Goal: Communication & Community: Answer question/provide support

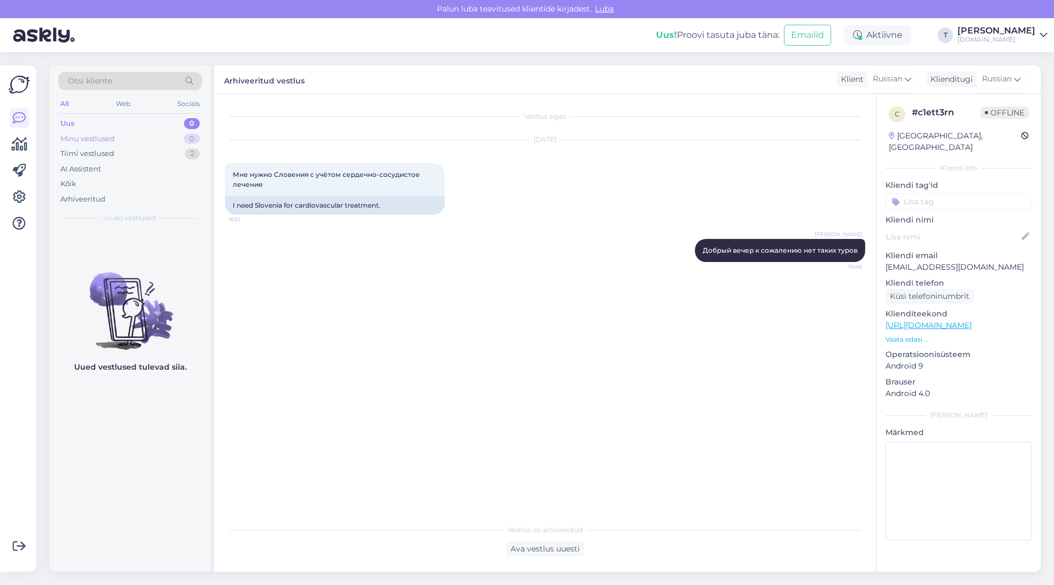
click at [176, 132] on div "Minu vestlused 0" at bounding box center [130, 138] width 144 height 15
click at [162, 124] on div "Uus 0" at bounding box center [130, 123] width 144 height 15
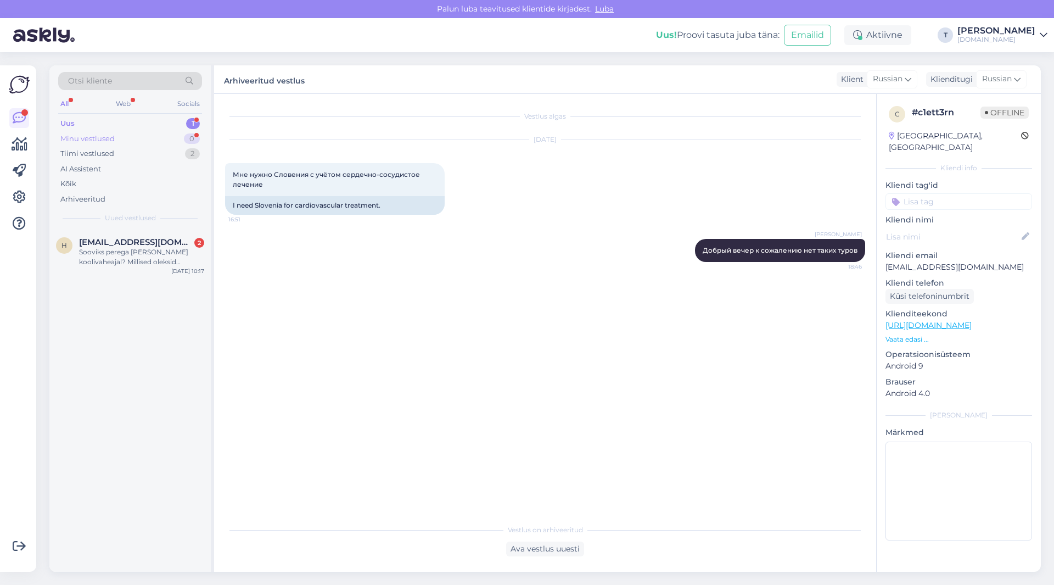
click at [137, 141] on div "Minu vestlused 0" at bounding box center [130, 138] width 144 height 15
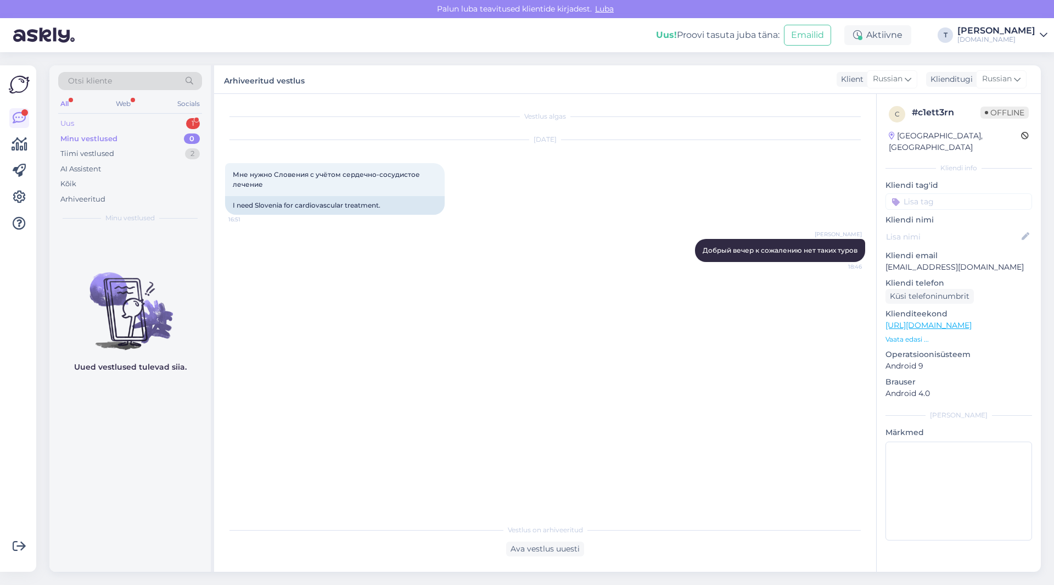
click at [170, 124] on div "Uus 1" at bounding box center [130, 123] width 144 height 15
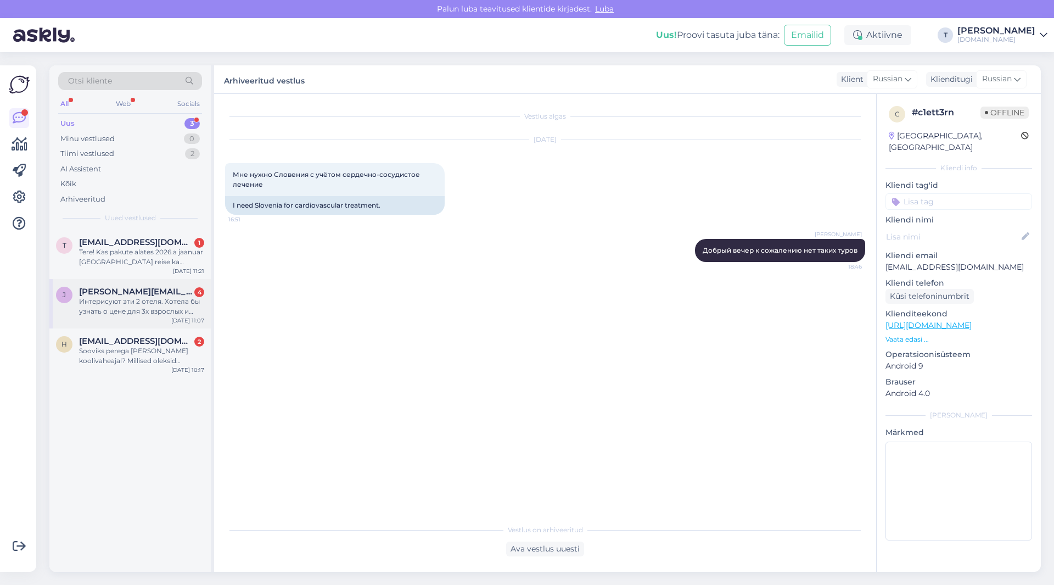
click at [124, 306] on div "Интерисуют эти 2 отеля. Хотела бы узнать о цене для 3х взрослых и ребёнка 2 год…" at bounding box center [141, 307] width 125 height 20
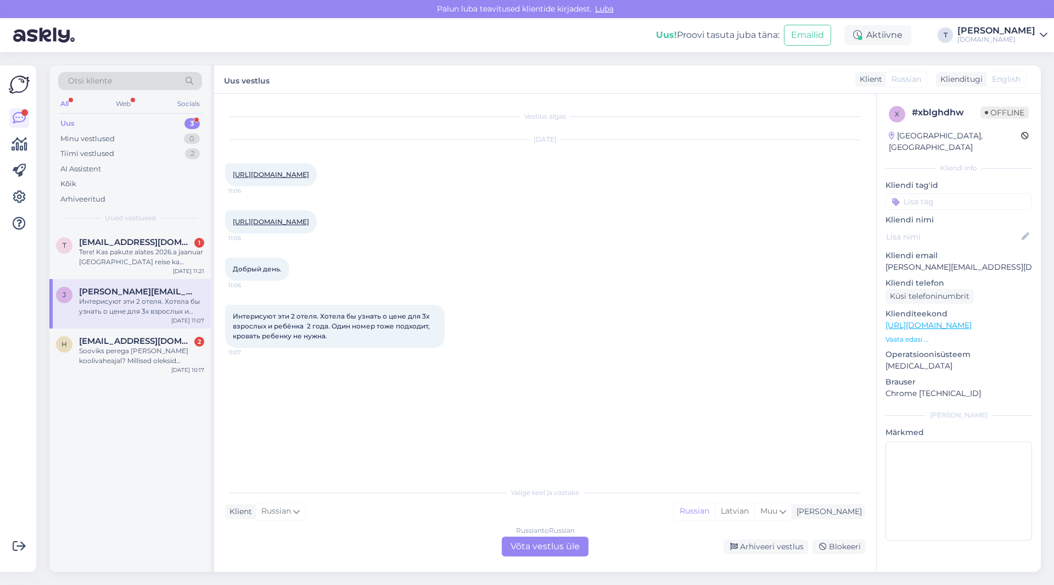
click at [552, 545] on div "Russian to Russian Võta vestlus üle" at bounding box center [545, 547] width 87 height 20
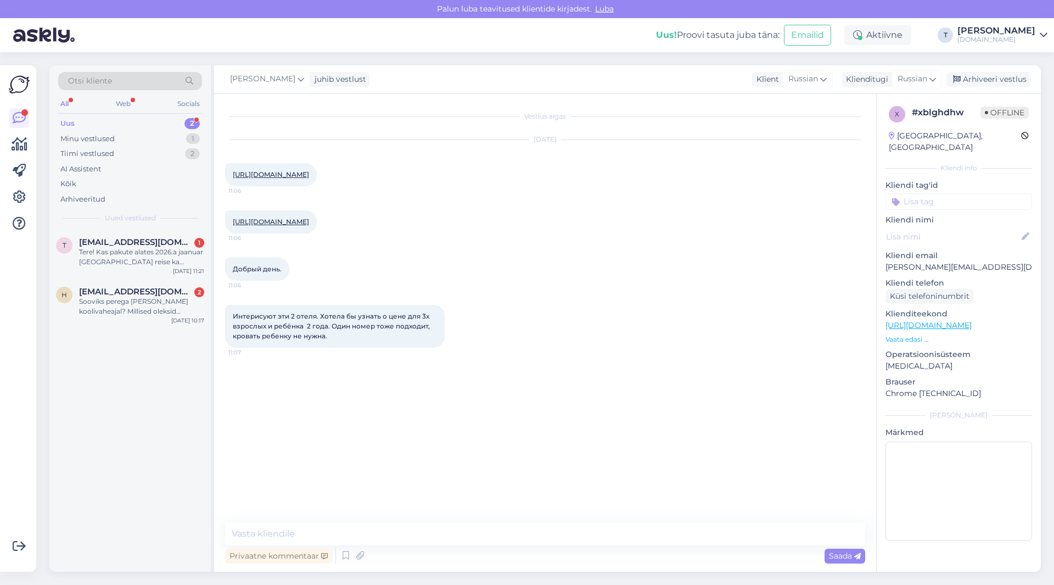
click at [303, 170] on div "[URL][DOMAIN_NAME] 11:06" at bounding box center [271, 174] width 92 height 23
click at [306, 173] on link "[URL][DOMAIN_NAME]" at bounding box center [271, 174] width 76 height 8
click at [309, 220] on link "[URL][DOMAIN_NAME]" at bounding box center [271, 221] width 76 height 8
click at [381, 533] on textarea at bounding box center [545, 533] width 640 height 23
type textarea "L"
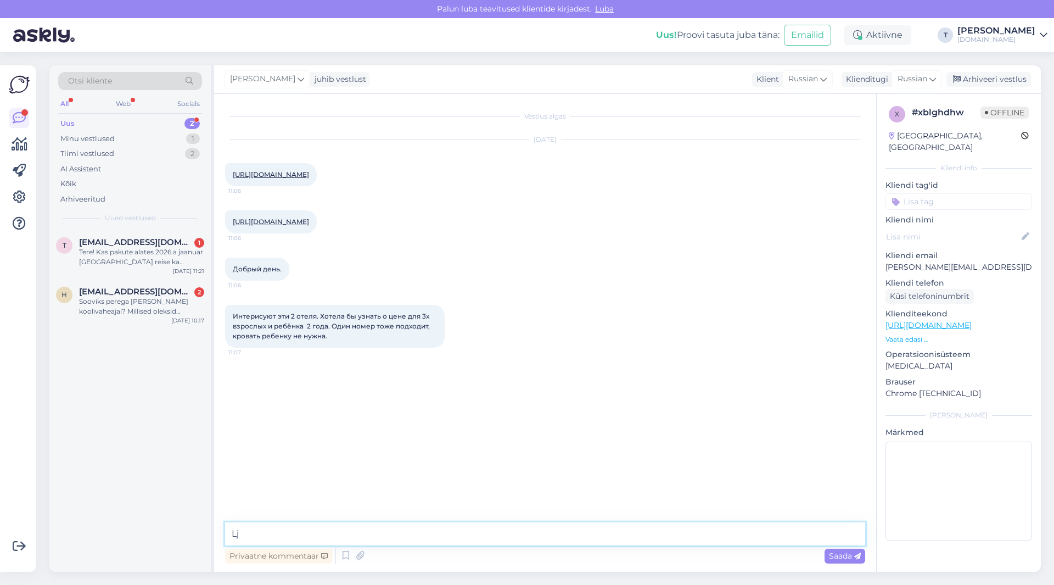
type textarea "L"
type textarea "Добрый день я проверю и пришлю на почту вам"
click at [972, 261] on p "[PERSON_NAME][EMAIL_ADDRESS][DOMAIN_NAME]" at bounding box center [959, 267] width 147 height 12
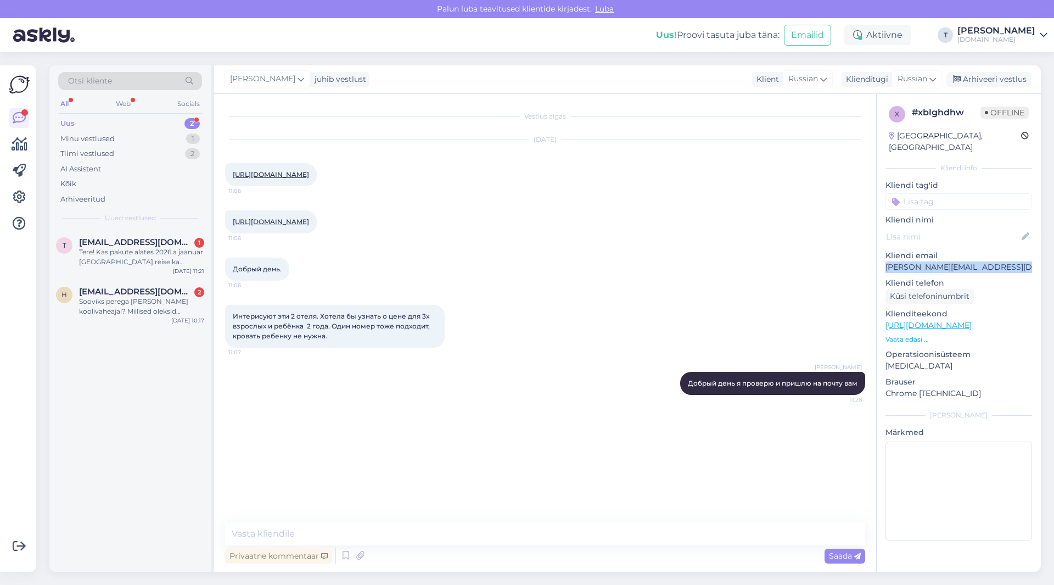
click at [972, 261] on p "[PERSON_NAME][EMAIL_ADDRESS][DOMAIN_NAME]" at bounding box center [959, 267] width 147 height 12
copy p "[PERSON_NAME][EMAIL_ADDRESS][DOMAIN_NAME]"
click at [907, 334] on p "Vaata edasi ..." at bounding box center [959, 339] width 147 height 10
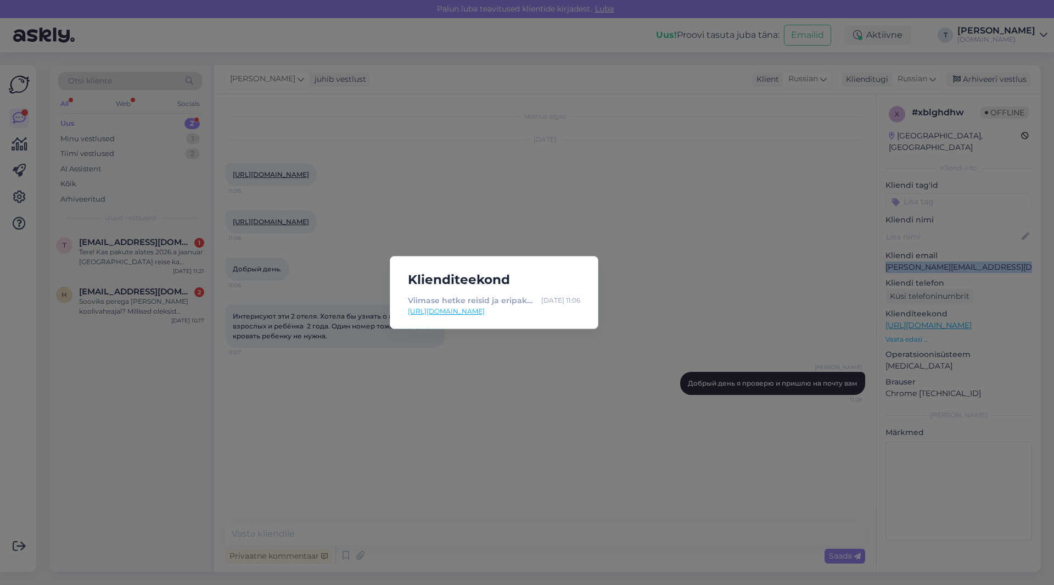
click at [475, 312] on link "[URL][DOMAIN_NAME]" at bounding box center [494, 311] width 172 height 10
click at [479, 382] on div "Klienditeekond Viimase hetke reisid ja eripakkumised | Tuusik [DATE] 11:06 [URL…" at bounding box center [527, 292] width 1054 height 585
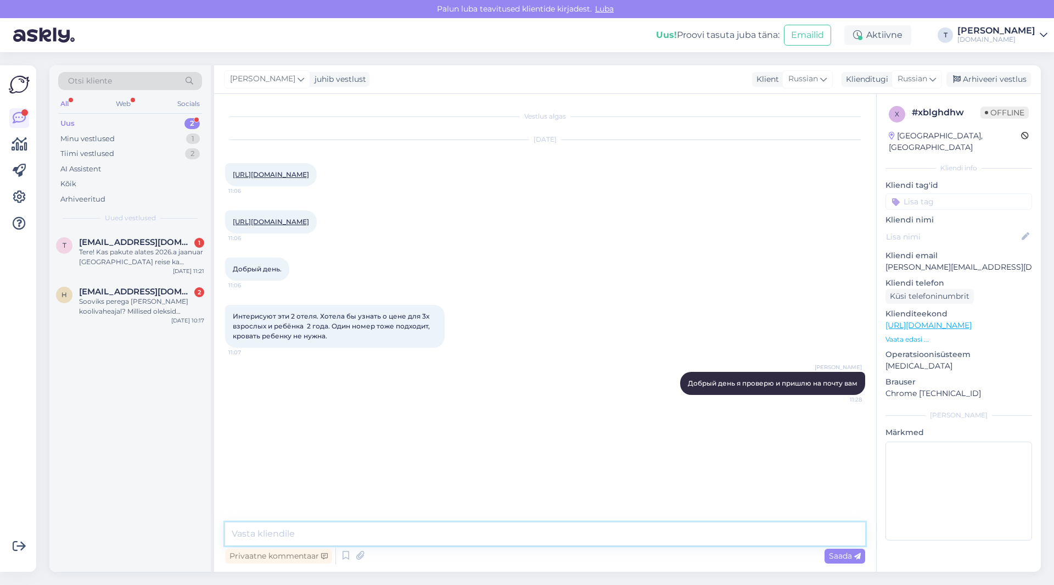
click at [382, 534] on textarea at bounding box center [545, 533] width 640 height 23
type textarea "S"
drag, startPoint x: 335, startPoint y: 350, endPoint x: 263, endPoint y: 343, distance: 72.8
click at [233, 326] on div "Интерисуют эти 2 отеля. Хотела бы узнать о цене для 3х взрослых и ребёнка 2 год…" at bounding box center [335, 326] width 220 height 43
copy span "Интерисуют эти 2 отеля. Хотела бы узнать о цене для 3х взрослых и ребёнка 2 год…"
